Goal: Information Seeking & Learning: Learn about a topic

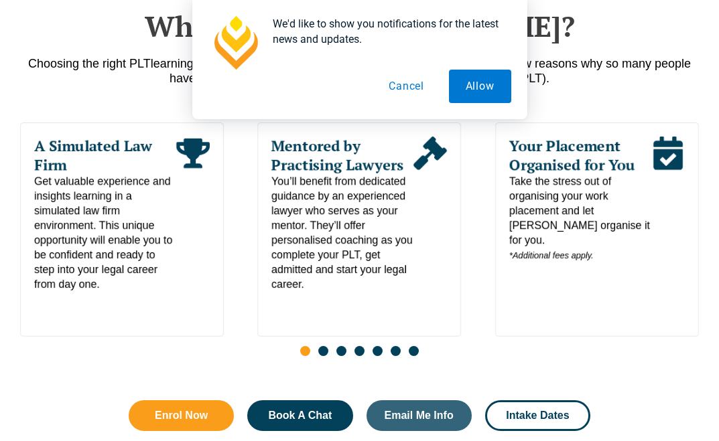
click at [411, 82] on button "Cancel" at bounding box center [406, 86] width 69 height 33
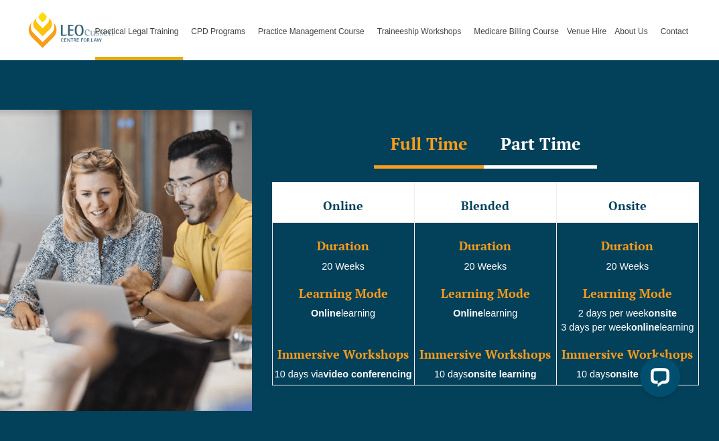
scroll to position [1196, 0]
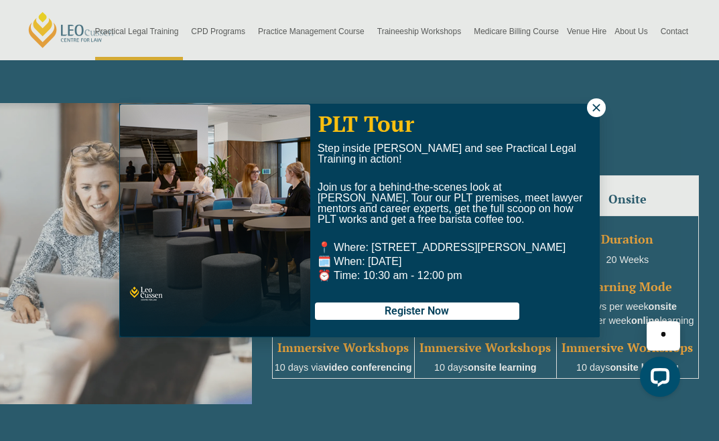
click at [595, 113] on icon at bounding box center [596, 108] width 12 height 12
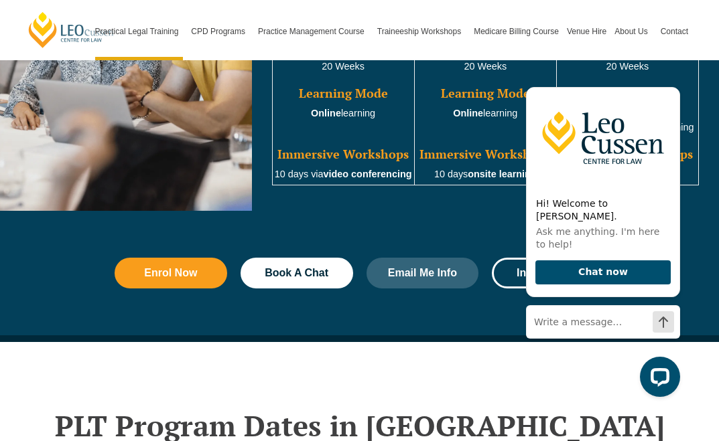
scroll to position [1391, 0]
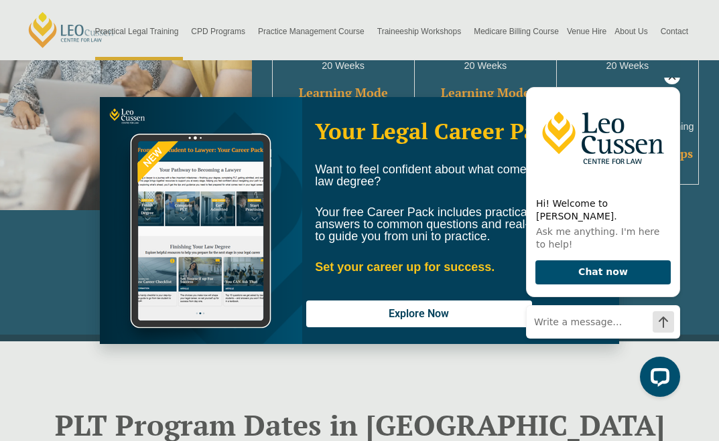
click at [616, 100] on div "Hi! Welcome to Leo Cussen. Ask me anything. I'm here to help! Chat now" at bounding box center [603, 209] width 154 height 283
click at [673, 80] on icon "Hide greeting" at bounding box center [672, 76] width 7 height 7
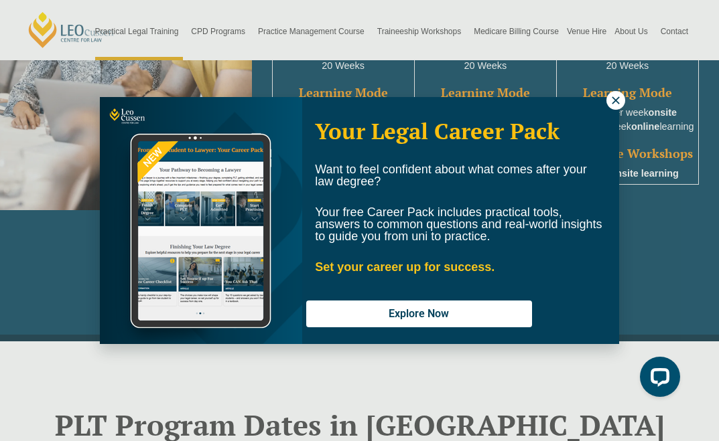
click at [610, 100] on icon at bounding box center [616, 100] width 12 height 12
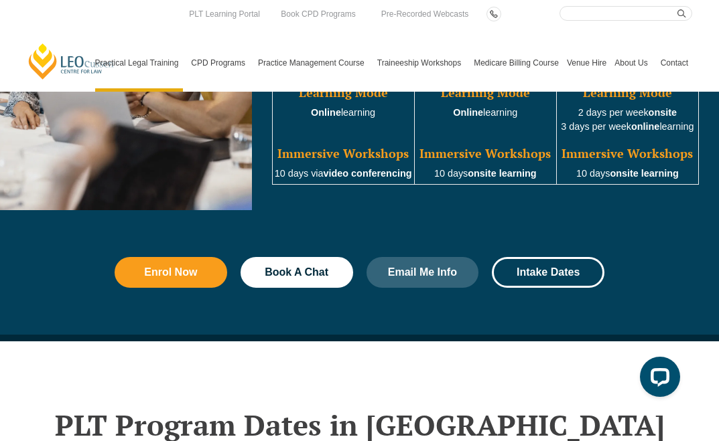
click at [612, 15] on input "Search here" at bounding box center [625, 13] width 133 height 15
type input "virtual internship"
click at [685, 13] on button "submit" at bounding box center [684, 13] width 15 height 15
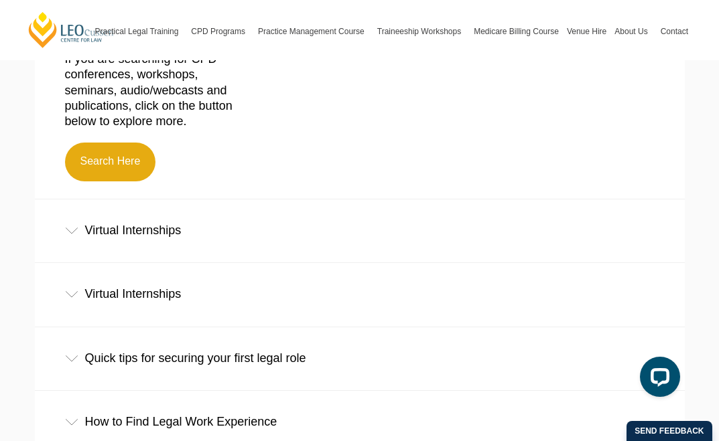
scroll to position [372, 0]
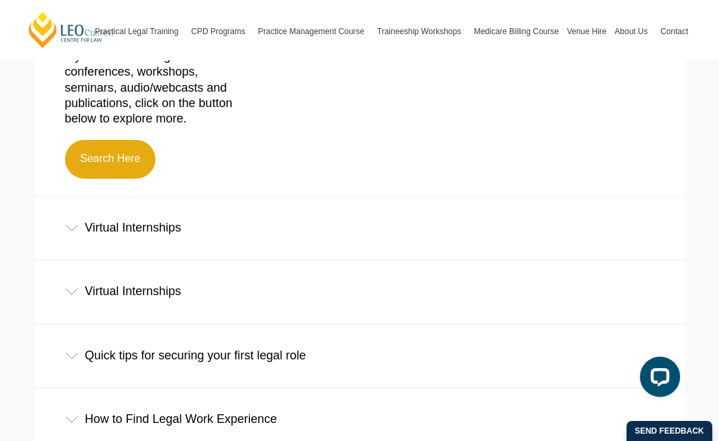
click at [151, 226] on div "Virtual Internships" at bounding box center [360, 228] width 650 height 62
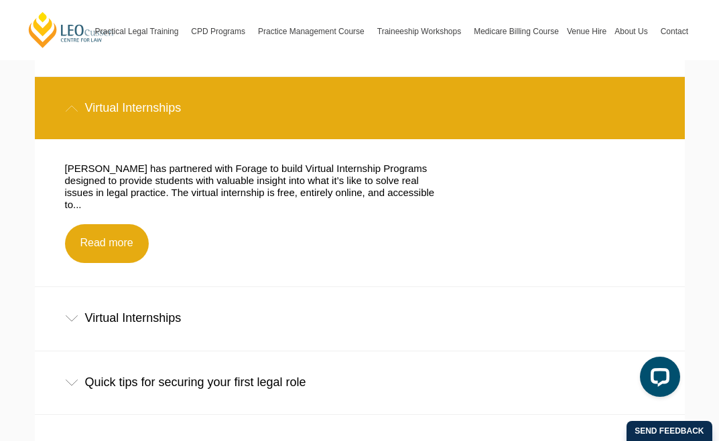
scroll to position [493, 0]
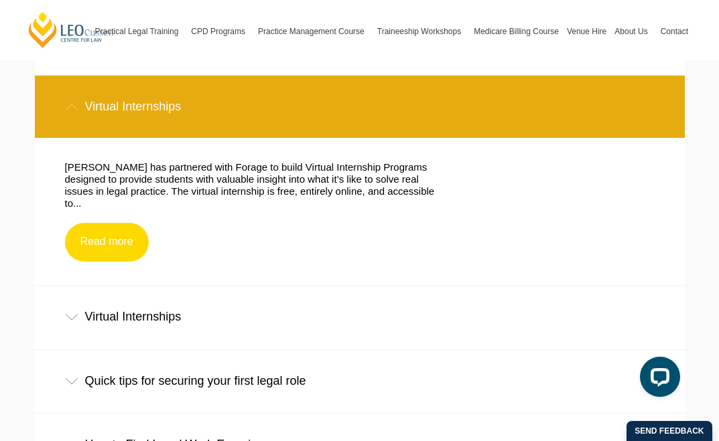
click at [110, 224] on link "Read more" at bounding box center [107, 242] width 84 height 39
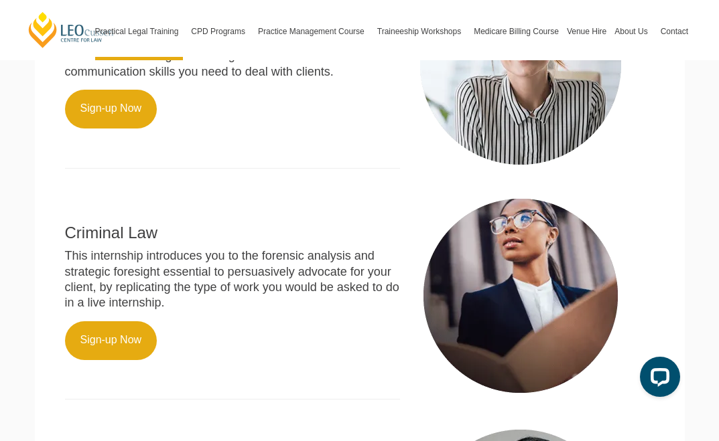
scroll to position [614, 0]
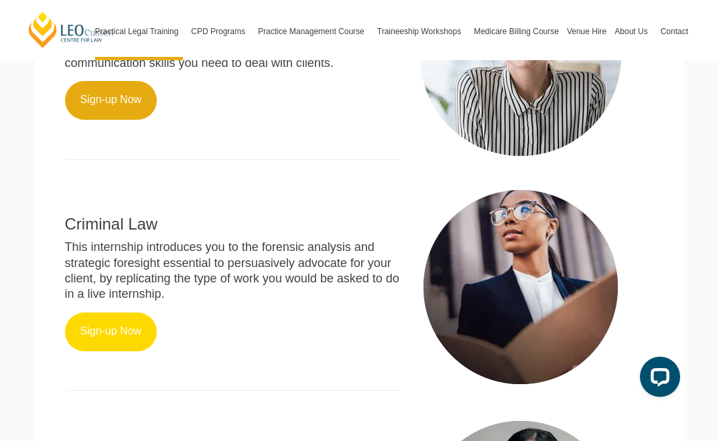
click at [118, 314] on link "Sign-up Now" at bounding box center [111, 332] width 92 height 39
